Goal: Task Accomplishment & Management: Complete application form

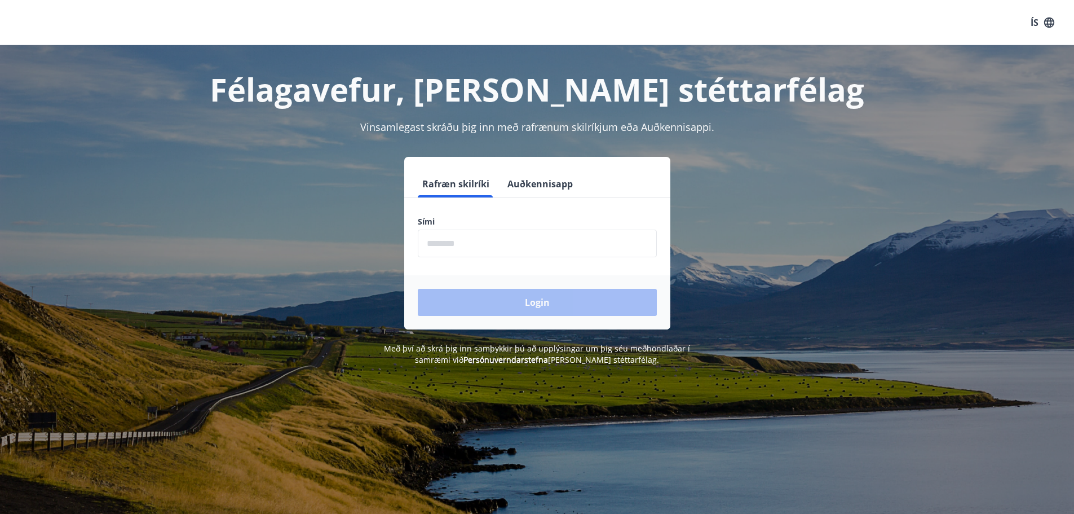
click at [455, 244] on input "phone" at bounding box center [537, 244] width 239 height 28
type input "********"
click at [507, 297] on button "Login" at bounding box center [537, 302] width 239 height 27
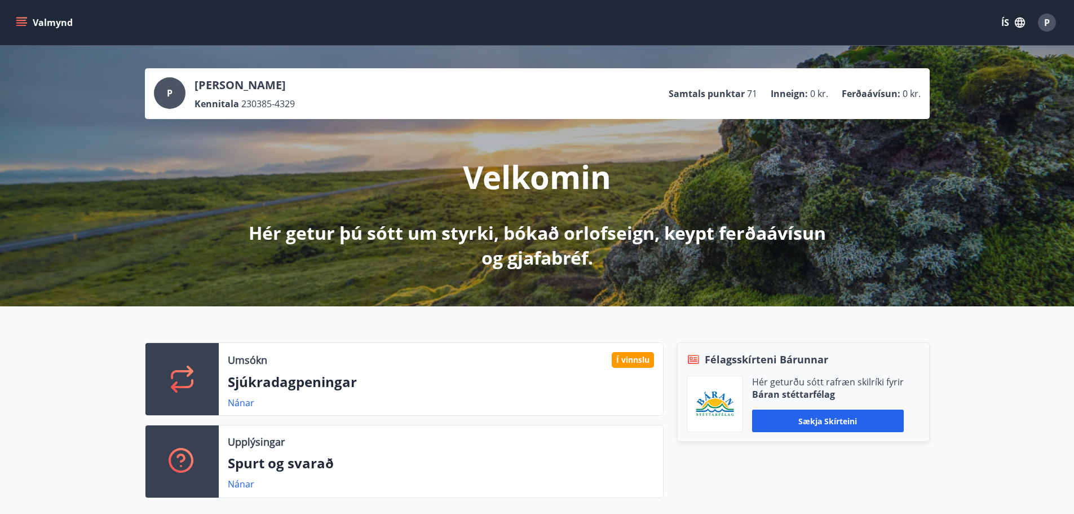
click at [166, 89] on div "P" at bounding box center [170, 93] width 32 height 32
click at [171, 91] on span "P" at bounding box center [170, 93] width 6 height 12
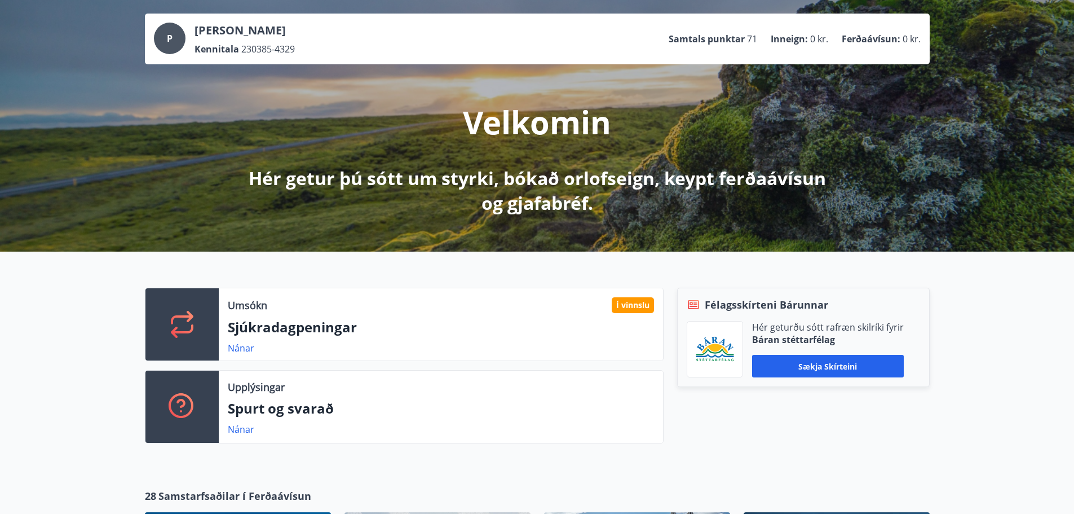
scroll to position [56, 0]
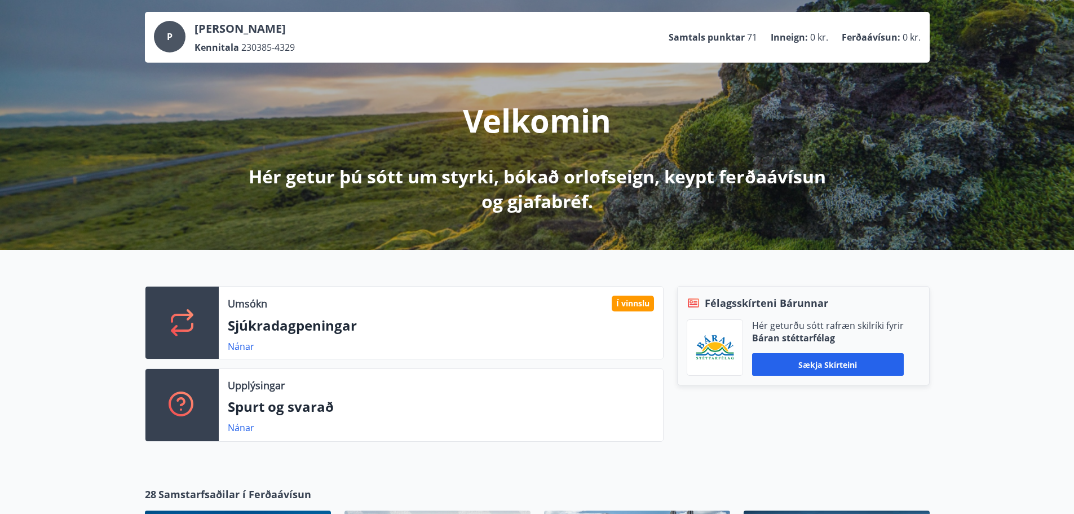
click at [262, 407] on p "Spurt og svarað" at bounding box center [441, 406] width 426 height 19
click at [188, 327] on icon at bounding box center [182, 322] width 27 height 27
click at [247, 321] on p "Sjúkradagpeningar" at bounding box center [441, 325] width 426 height 19
click at [244, 309] on p "Umsókn" at bounding box center [247, 303] width 39 height 15
click at [625, 300] on div "Í vinnslu" at bounding box center [633, 304] width 42 height 16
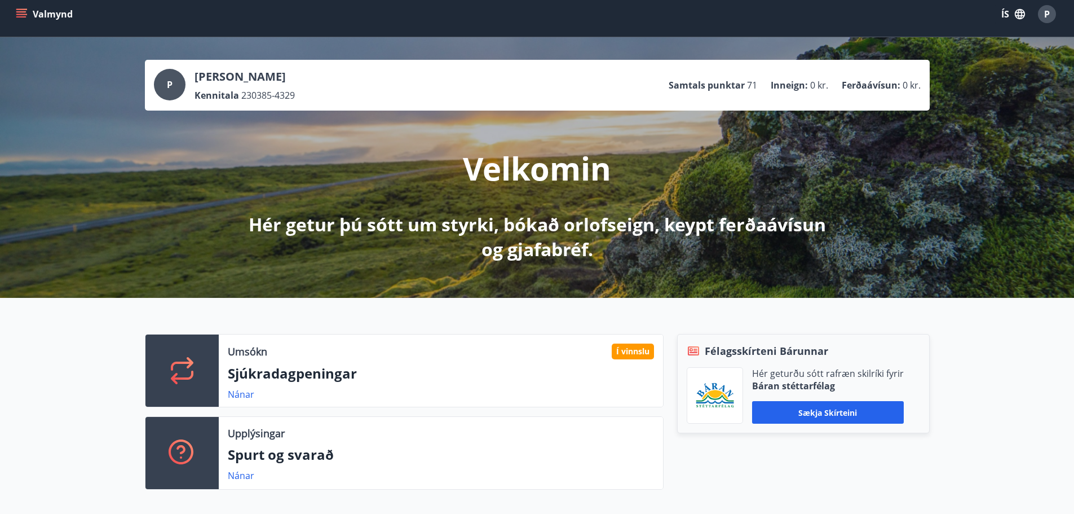
scroll to position [0, 0]
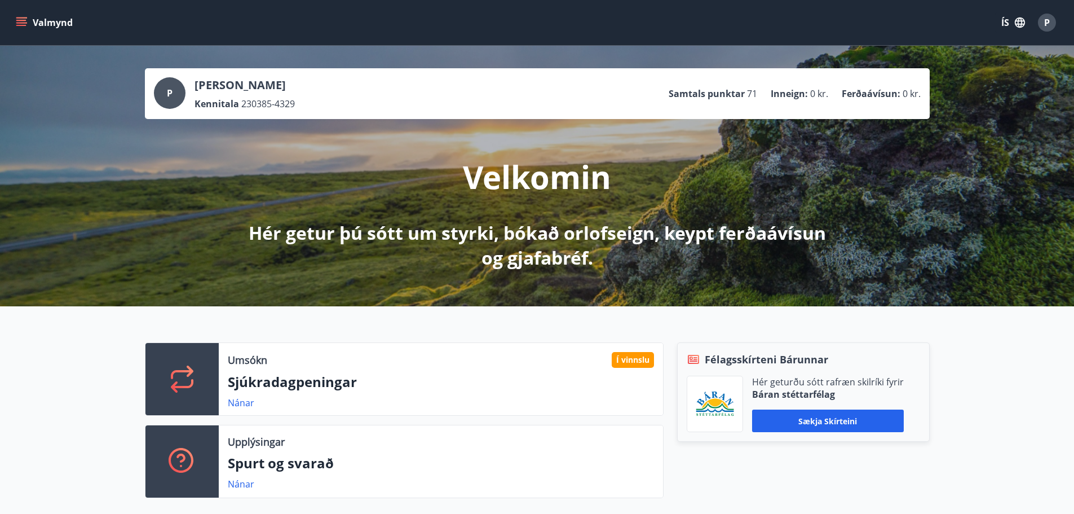
click at [1011, 21] on button "ÍS" at bounding box center [1013, 22] width 36 height 20
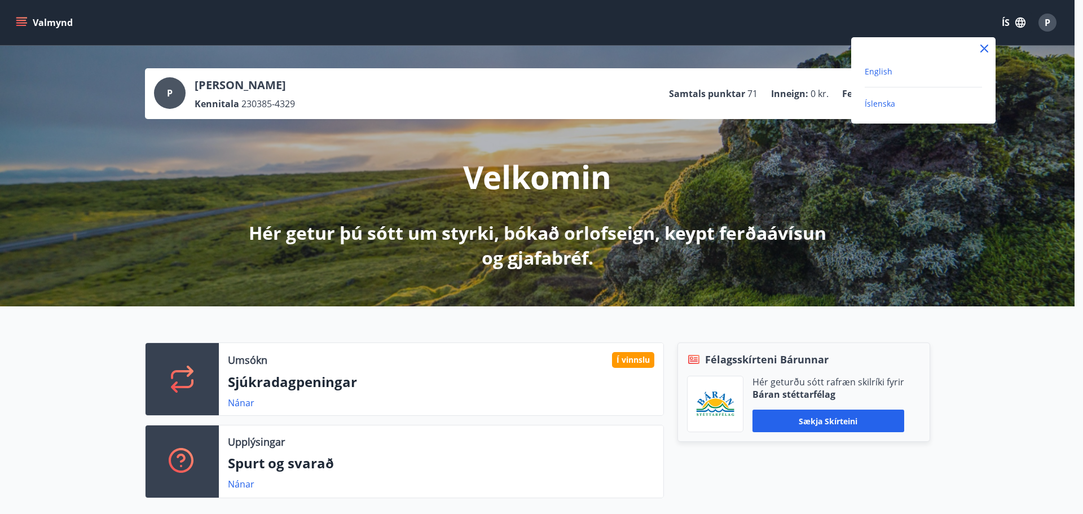
click at [875, 73] on span "English" at bounding box center [879, 71] width 28 height 11
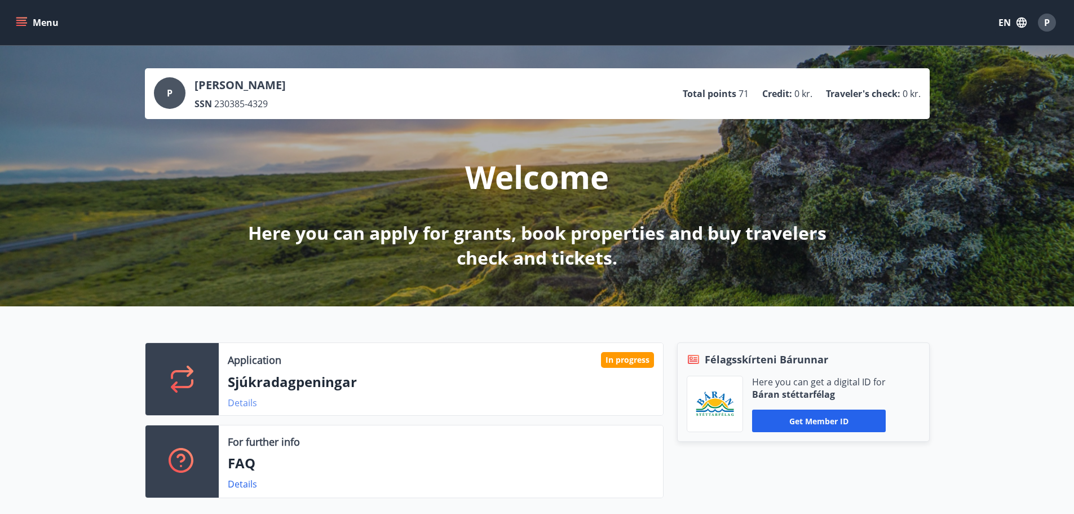
click at [239, 400] on link "Details" at bounding box center [242, 402] width 29 height 12
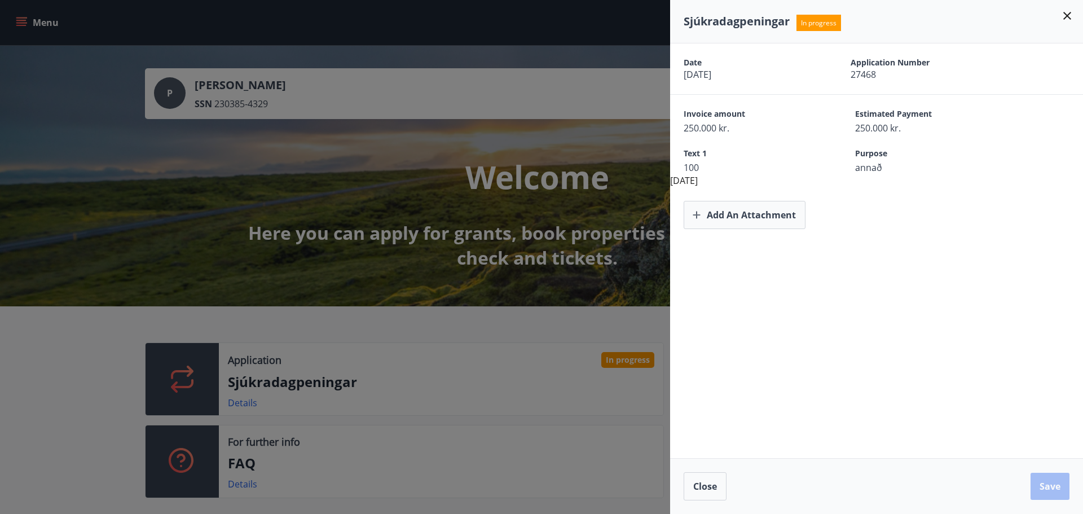
click at [1067, 15] on icon at bounding box center [1067, 16] width 8 height 8
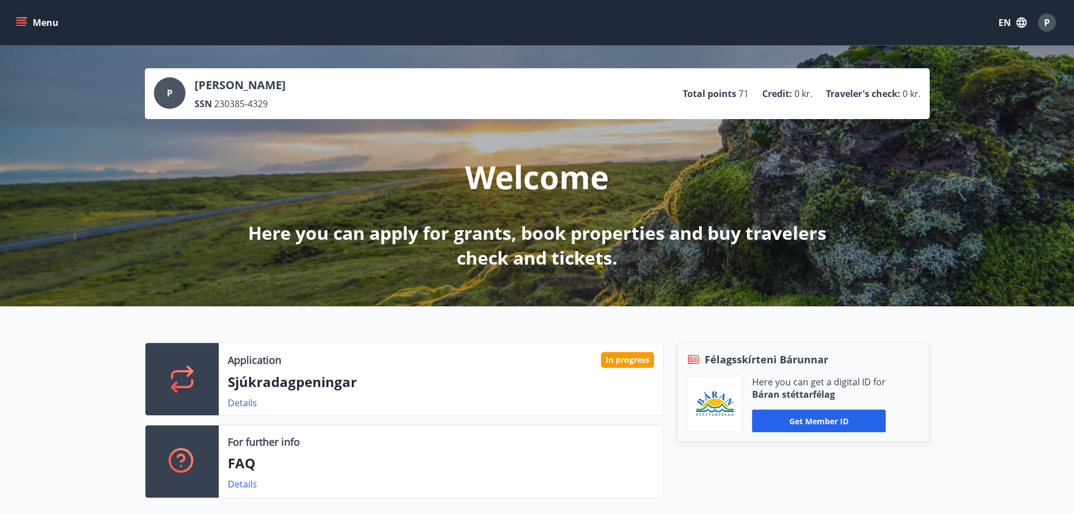
click at [18, 21] on icon "menu" at bounding box center [21, 22] width 11 height 11
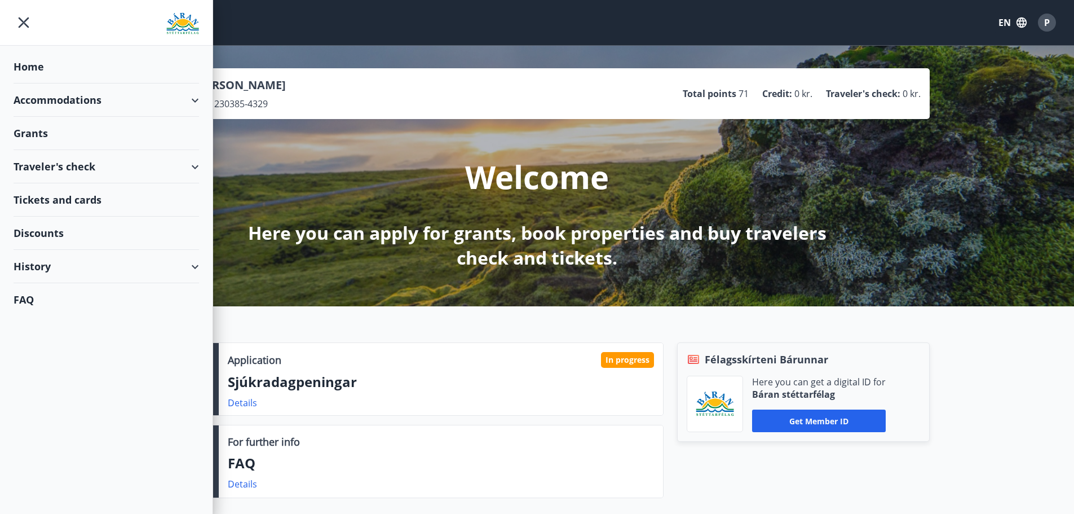
click at [36, 134] on div "Grants" at bounding box center [107, 133] width 186 height 33
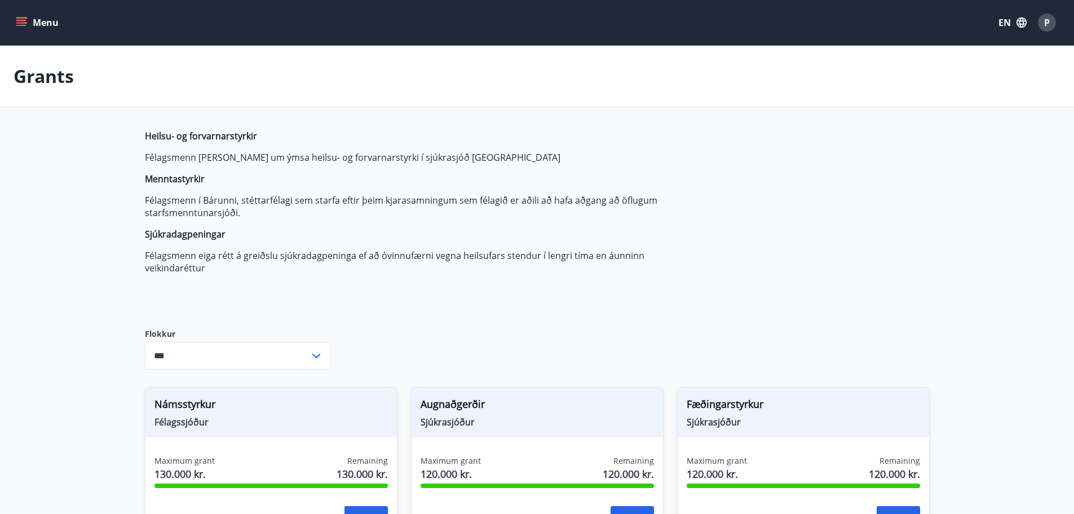
click at [313, 351] on icon at bounding box center [317, 356] width 14 height 14
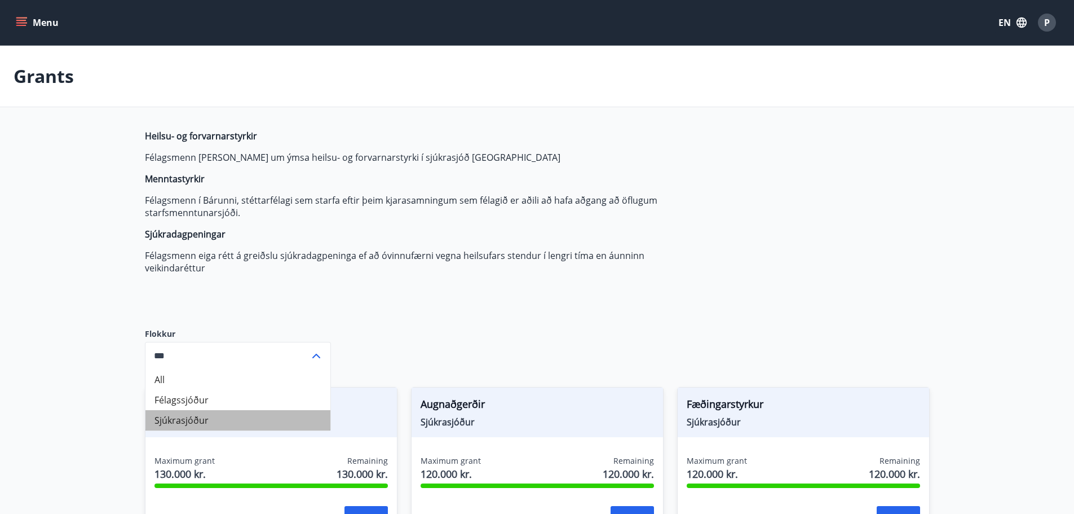
click at [198, 417] on li "Sjúkrasjóður" at bounding box center [238, 420] width 185 height 20
type input "**********"
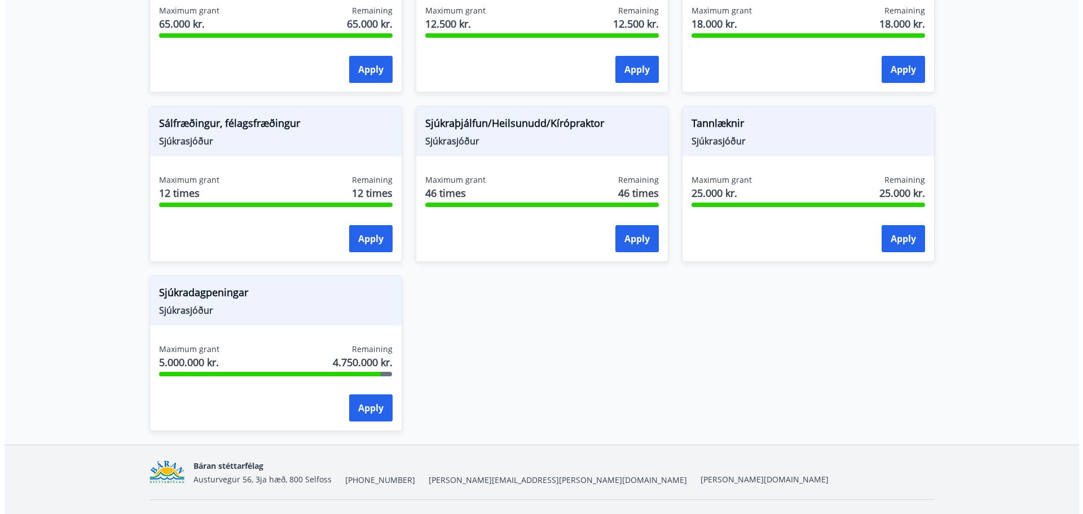
scroll to position [790, 0]
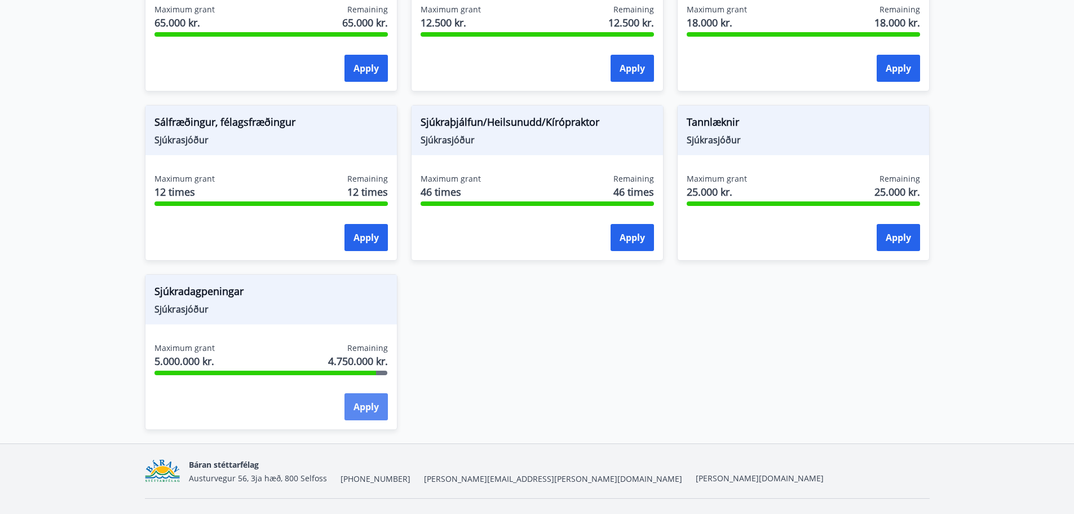
click at [362, 409] on button "Apply" at bounding box center [366, 406] width 43 height 27
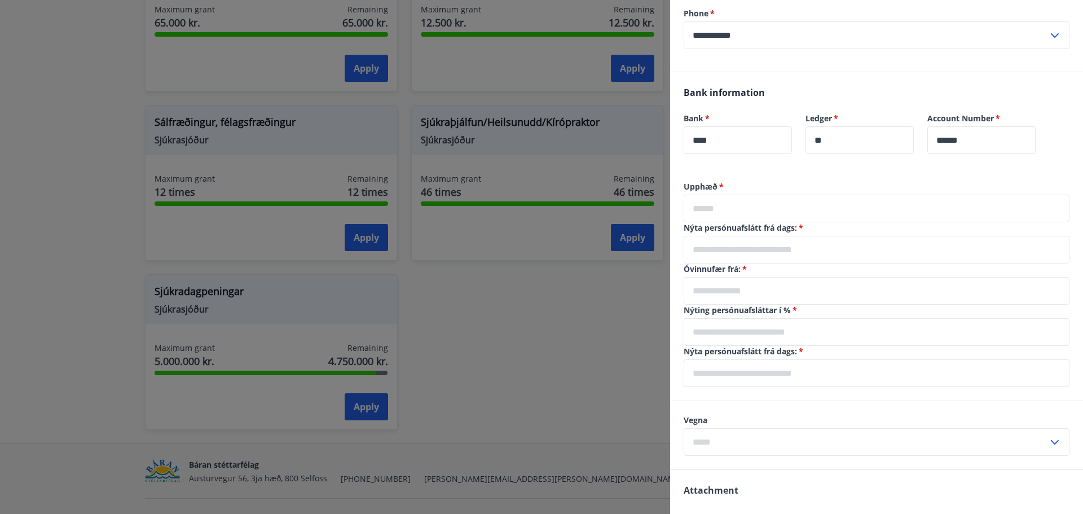
scroll to position [226, 0]
click at [745, 214] on input "text" at bounding box center [877, 207] width 386 height 28
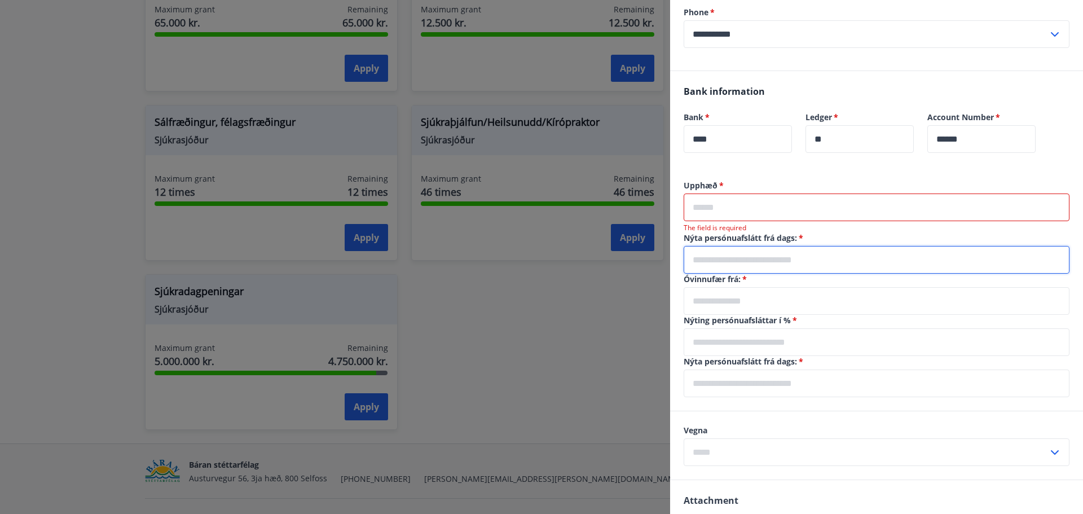
click at [711, 243] on div "Nýta persónuafslátt frá dags:   * ​" at bounding box center [877, 252] width 386 height 41
type input "**********"
click at [730, 305] on input "text" at bounding box center [877, 301] width 386 height 28
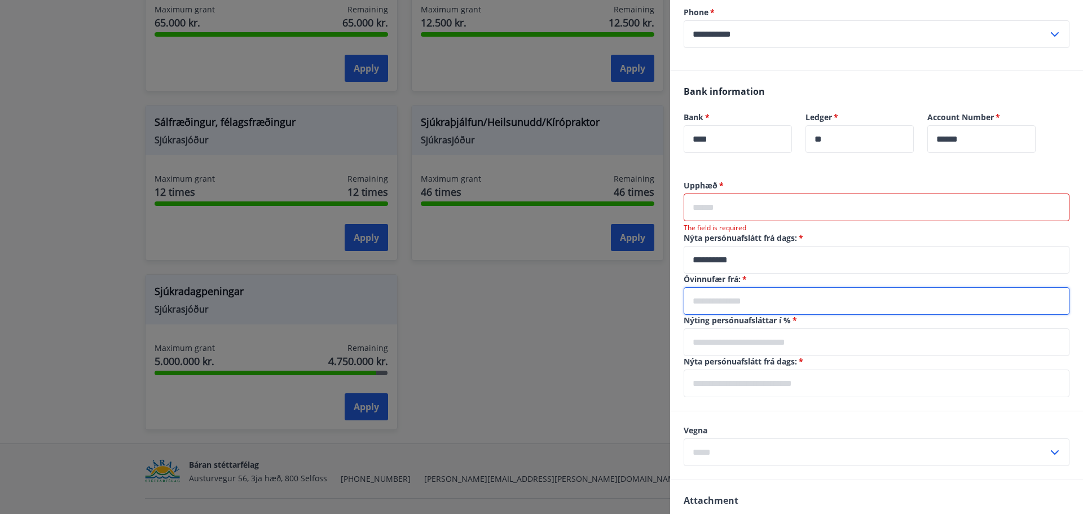
type input "**********"
click at [743, 345] on input "text" at bounding box center [877, 342] width 386 height 28
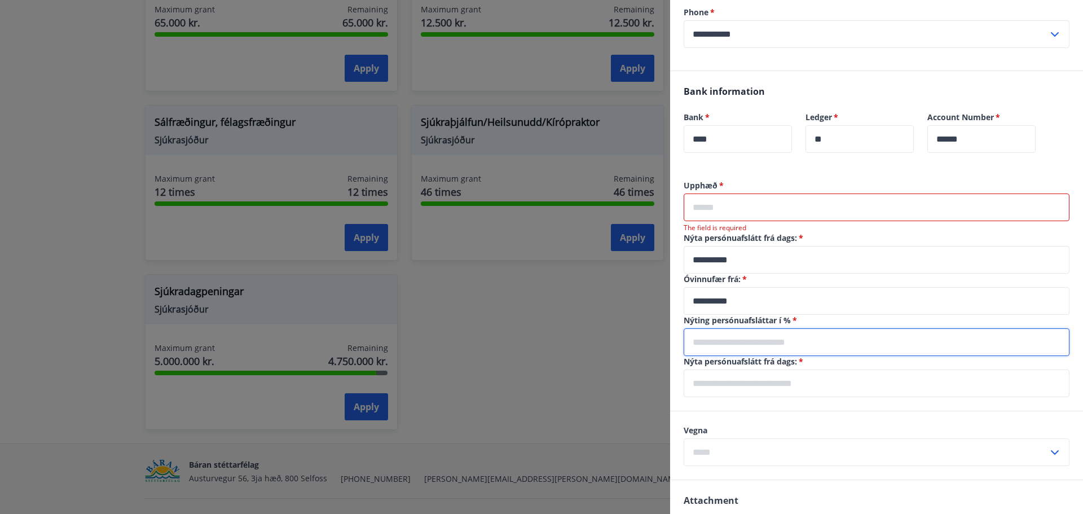
type input "***"
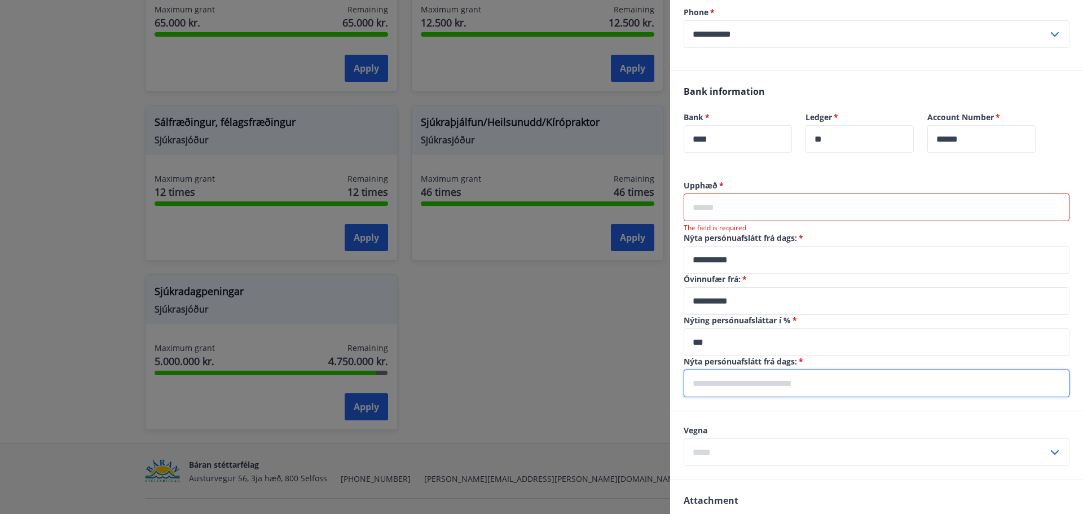
click at [736, 382] on input "text" at bounding box center [877, 383] width 386 height 28
type input "**********"
click at [737, 453] on input "text" at bounding box center [866, 452] width 364 height 28
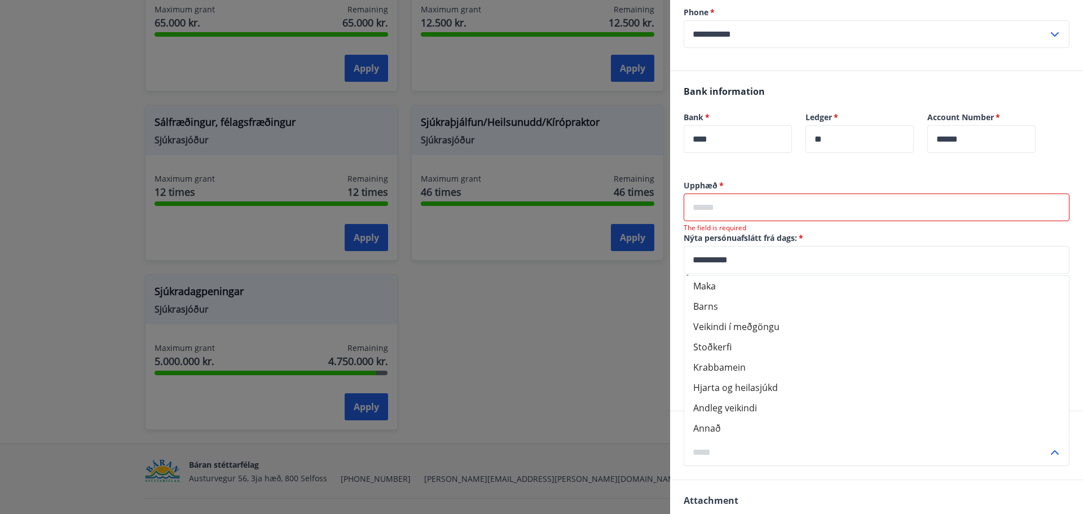
click at [721, 431] on li "Annað" at bounding box center [876, 428] width 385 height 20
type input "*****"
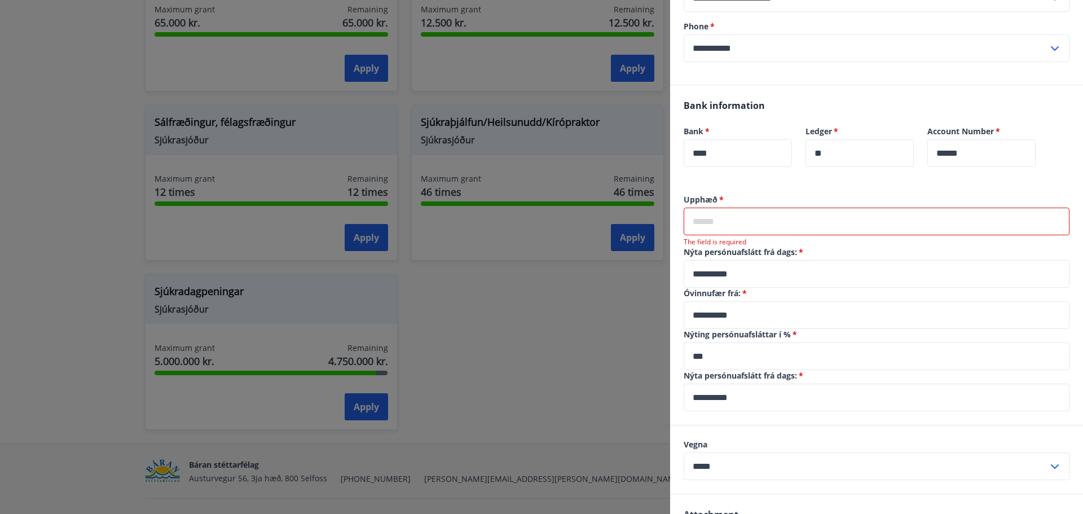
scroll to position [169, 0]
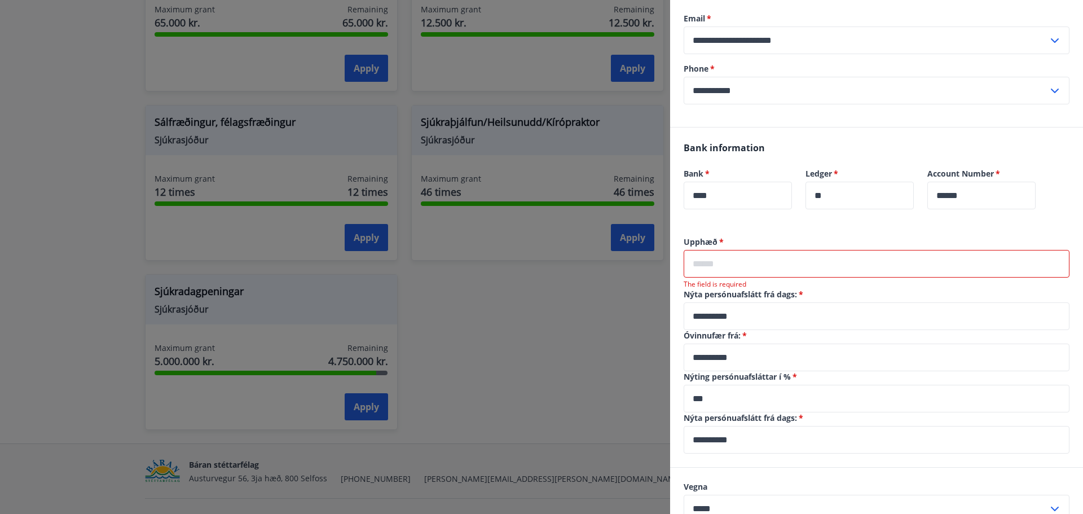
click at [731, 264] on input "text" at bounding box center [877, 264] width 386 height 28
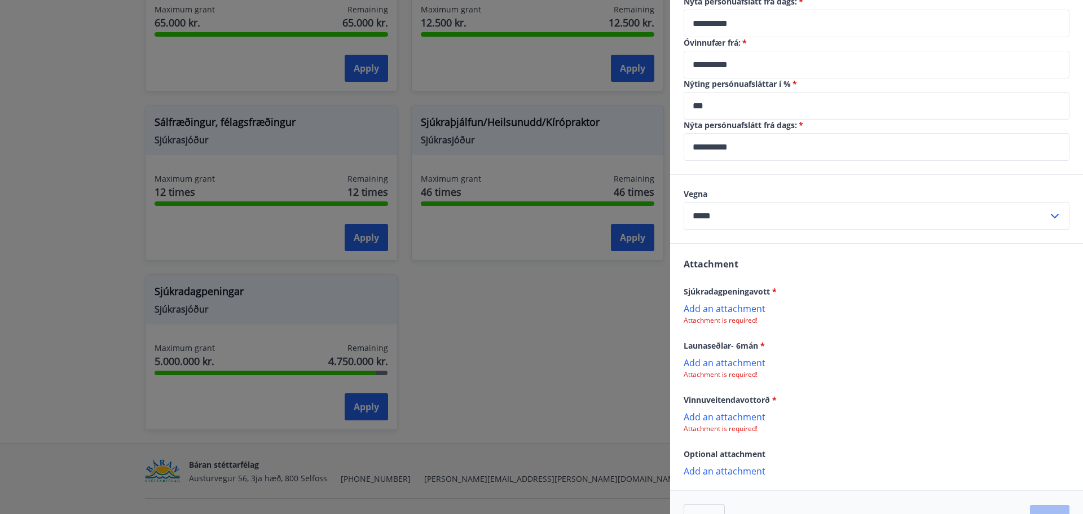
scroll to position [451, 0]
type input "******"
click at [728, 308] on p "Add an attachment" at bounding box center [877, 307] width 386 height 11
click at [719, 362] on p "Add an attachment" at bounding box center [877, 362] width 386 height 11
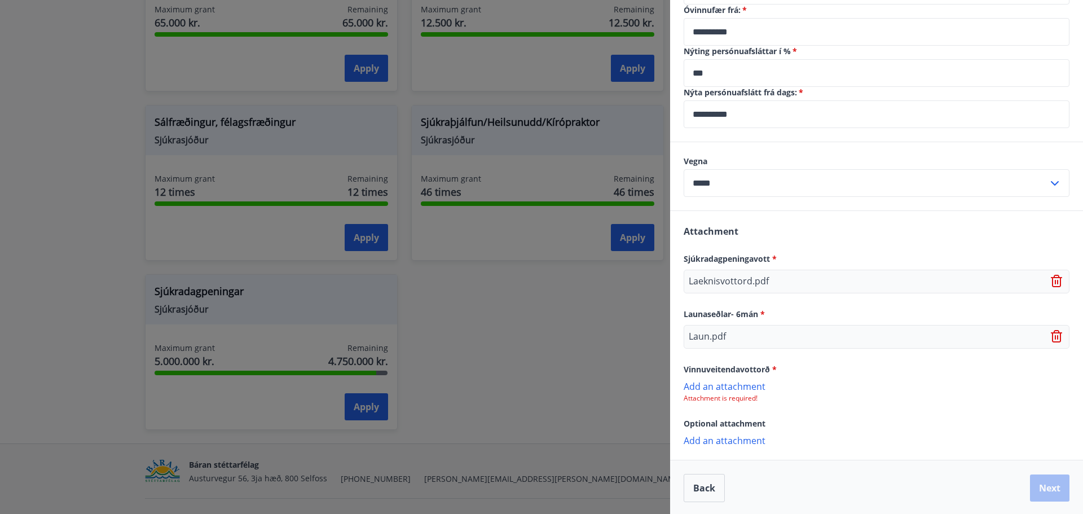
scroll to position [485, 0]
click at [740, 381] on p "Add an attachment" at bounding box center [877, 383] width 386 height 11
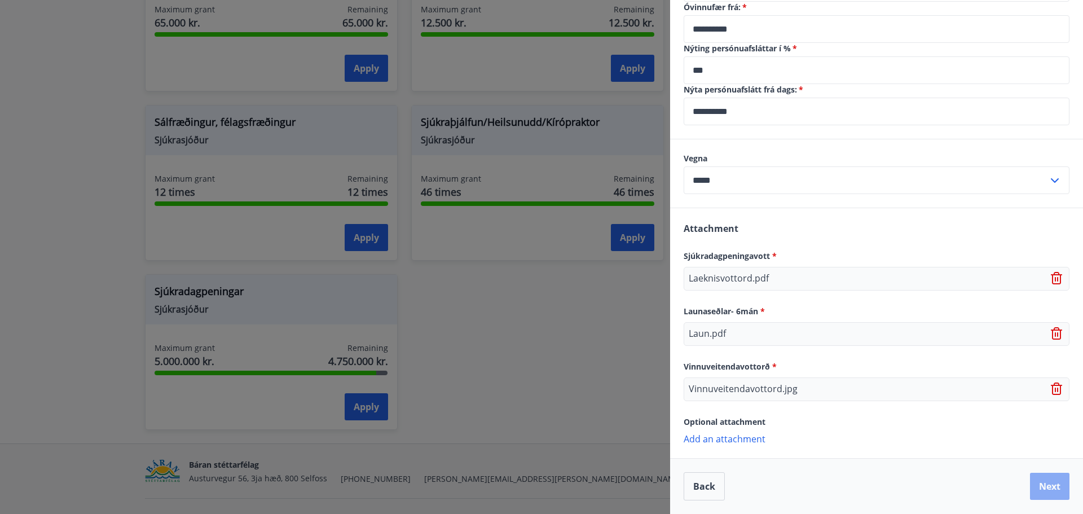
click at [1038, 482] on button "Next" at bounding box center [1049, 486] width 39 height 27
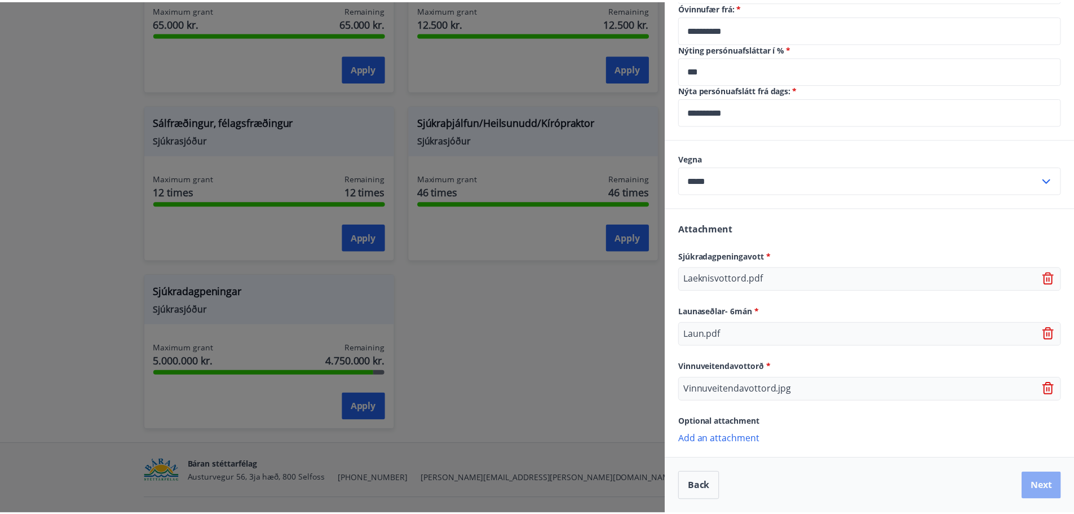
scroll to position [0, 0]
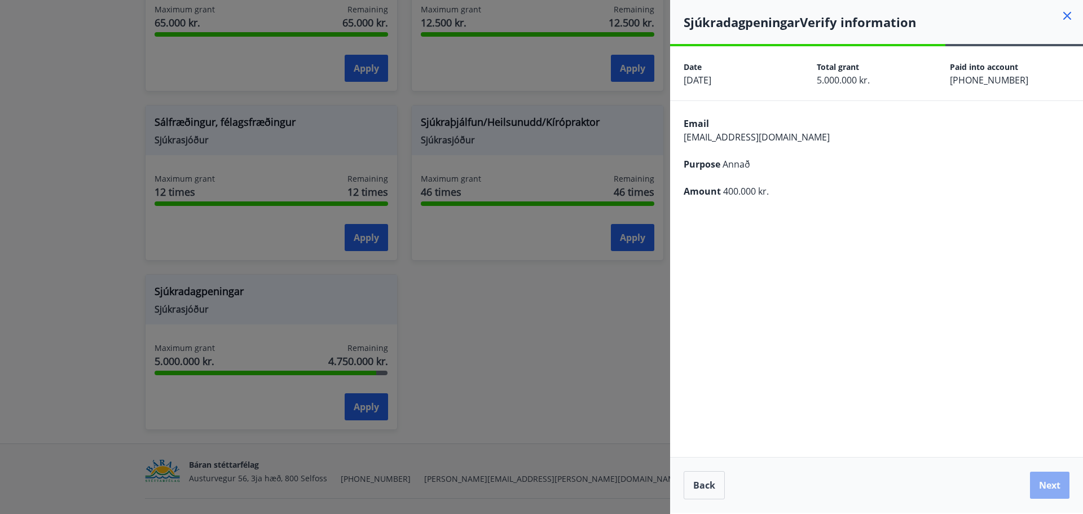
click at [1047, 485] on button "Next" at bounding box center [1049, 484] width 39 height 27
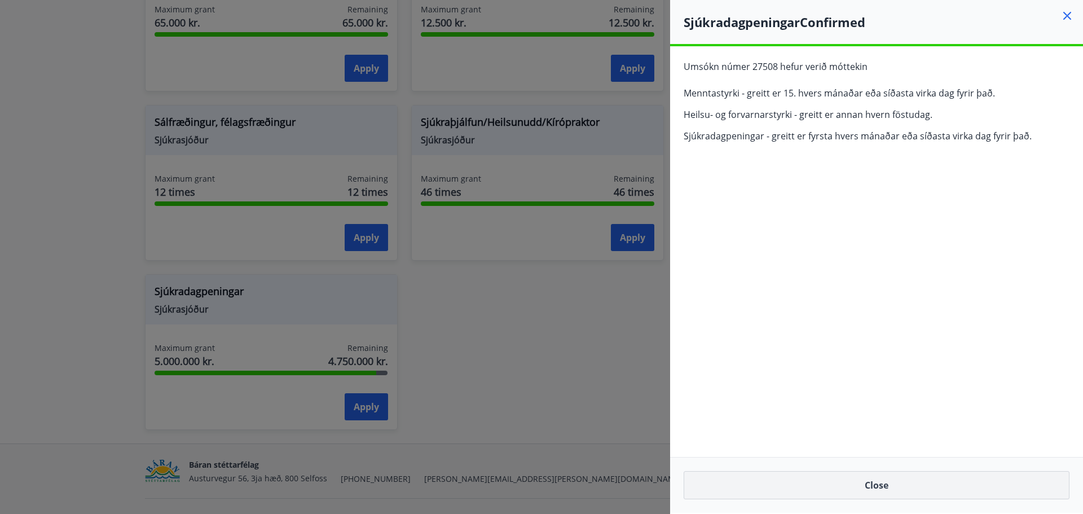
click at [882, 487] on button "Close" at bounding box center [877, 485] width 386 height 28
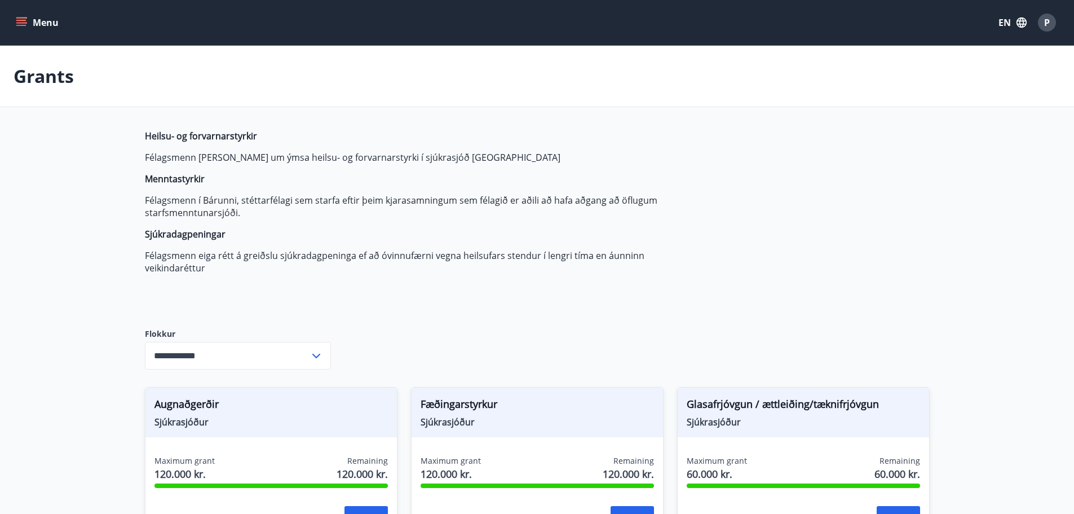
click at [1048, 23] on span "P" at bounding box center [1047, 22] width 6 height 12
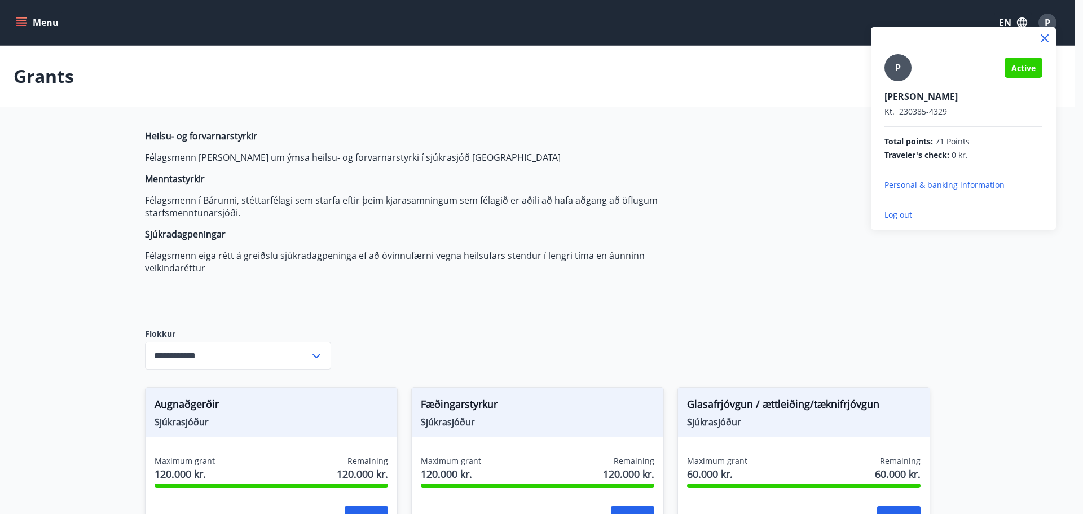
click at [936, 183] on p "Personal & banking information" at bounding box center [963, 184] width 158 height 11
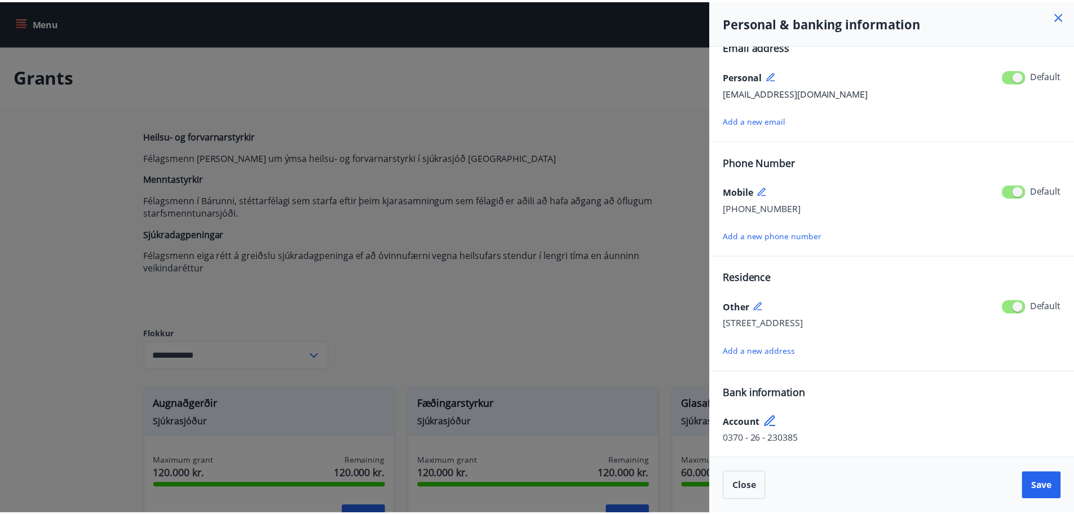
scroll to position [20, 0]
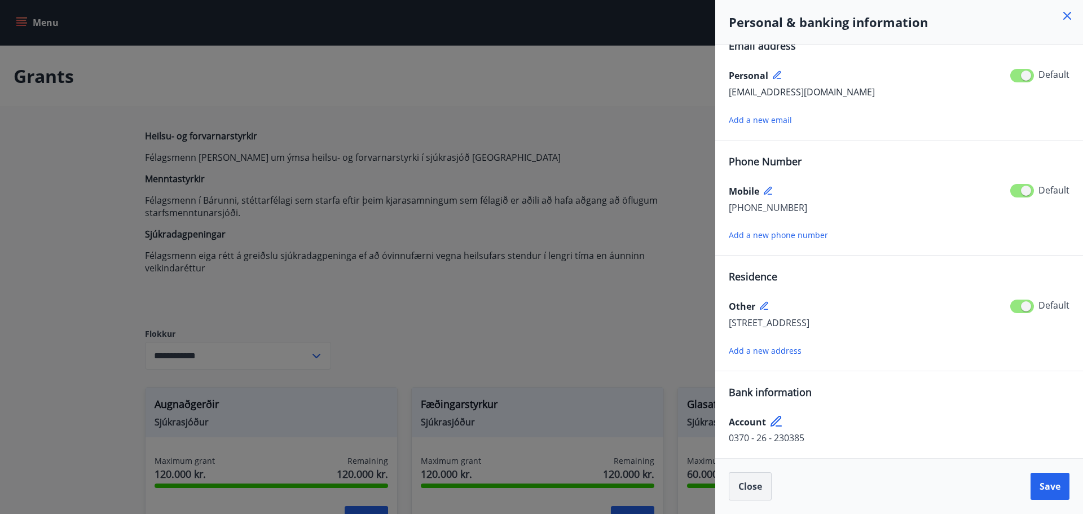
click at [753, 492] on button "Close" at bounding box center [750, 486] width 43 height 28
